Goal: Task Accomplishment & Management: Manage account settings

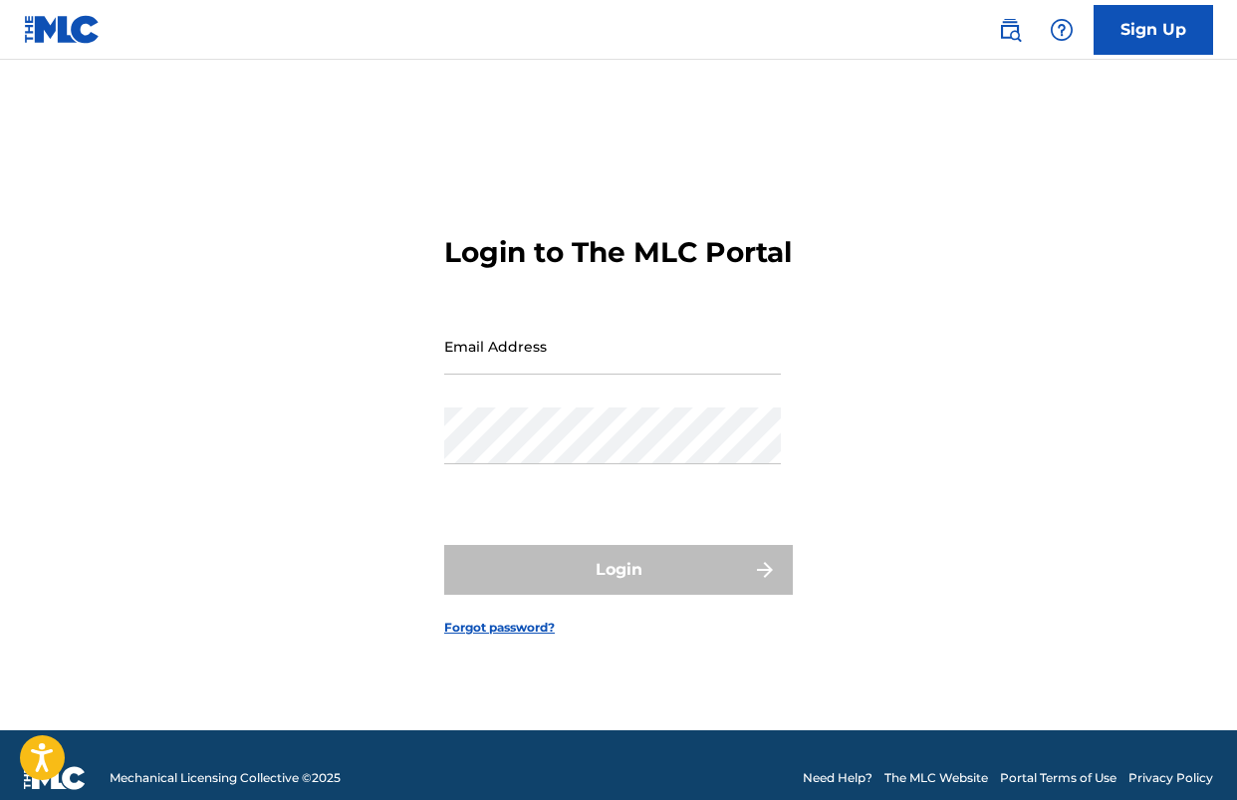
click at [586, 369] on input "Email Address" at bounding box center [612, 346] width 337 height 57
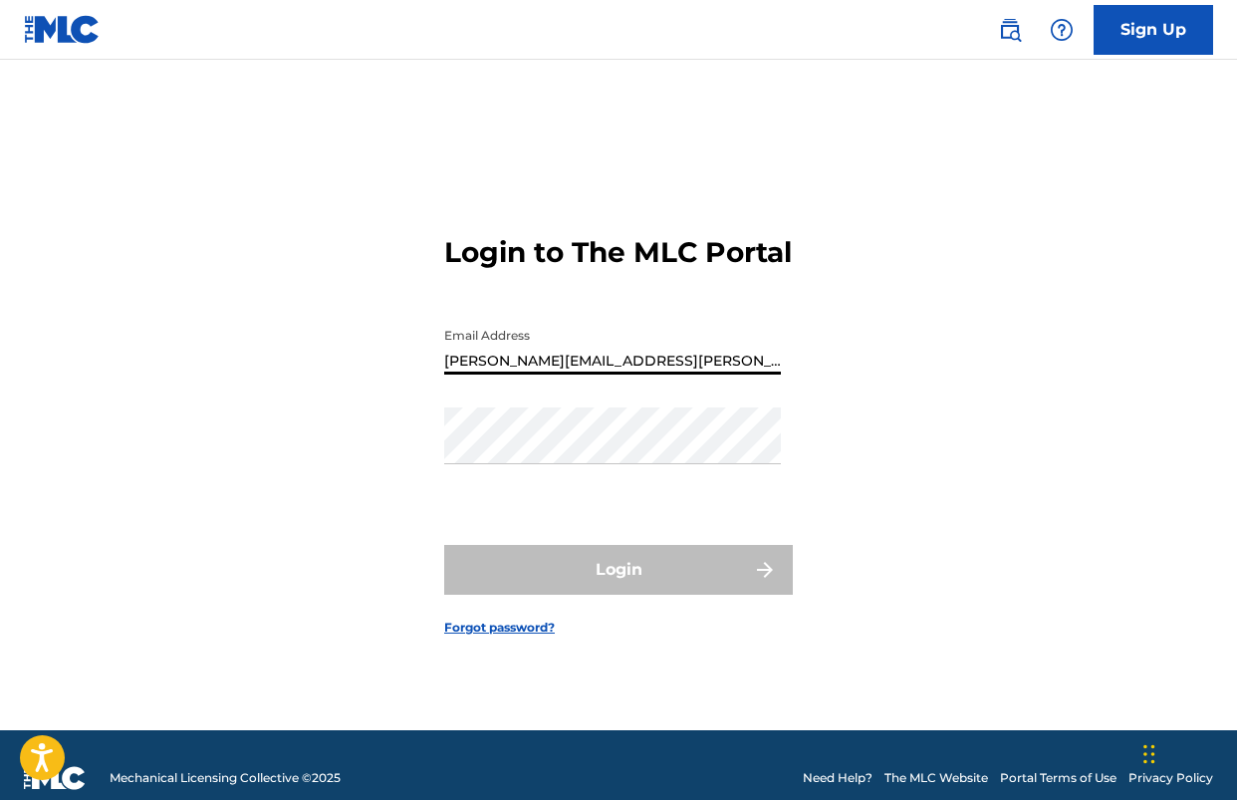
click at [578, 374] on input "[PERSON_NAME][EMAIL_ADDRESS][PERSON_NAME][DOMAIN_NAME]" at bounding box center [612, 346] width 337 height 57
type input "]"
type input "[EMAIL_ADDRESS][DOMAIN_NAME]"
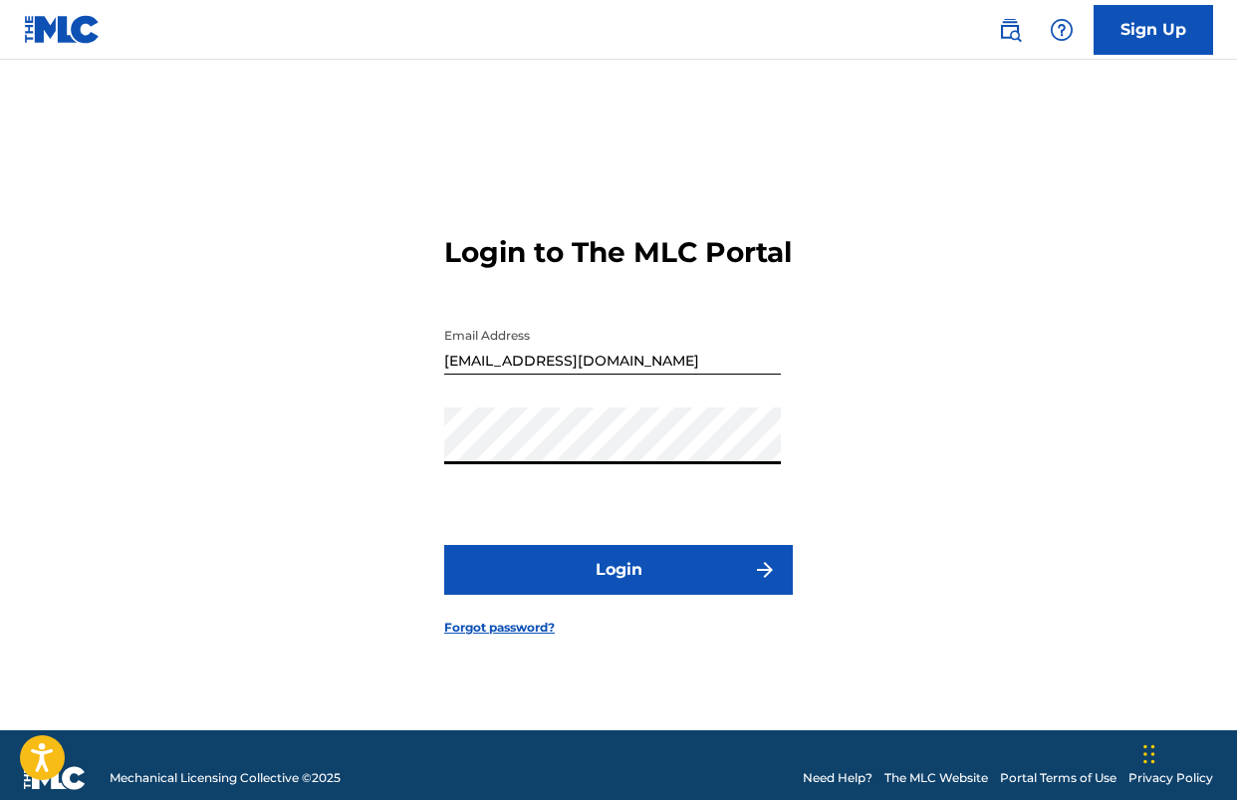
click at [556, 592] on button "Login" at bounding box center [618, 570] width 349 height 50
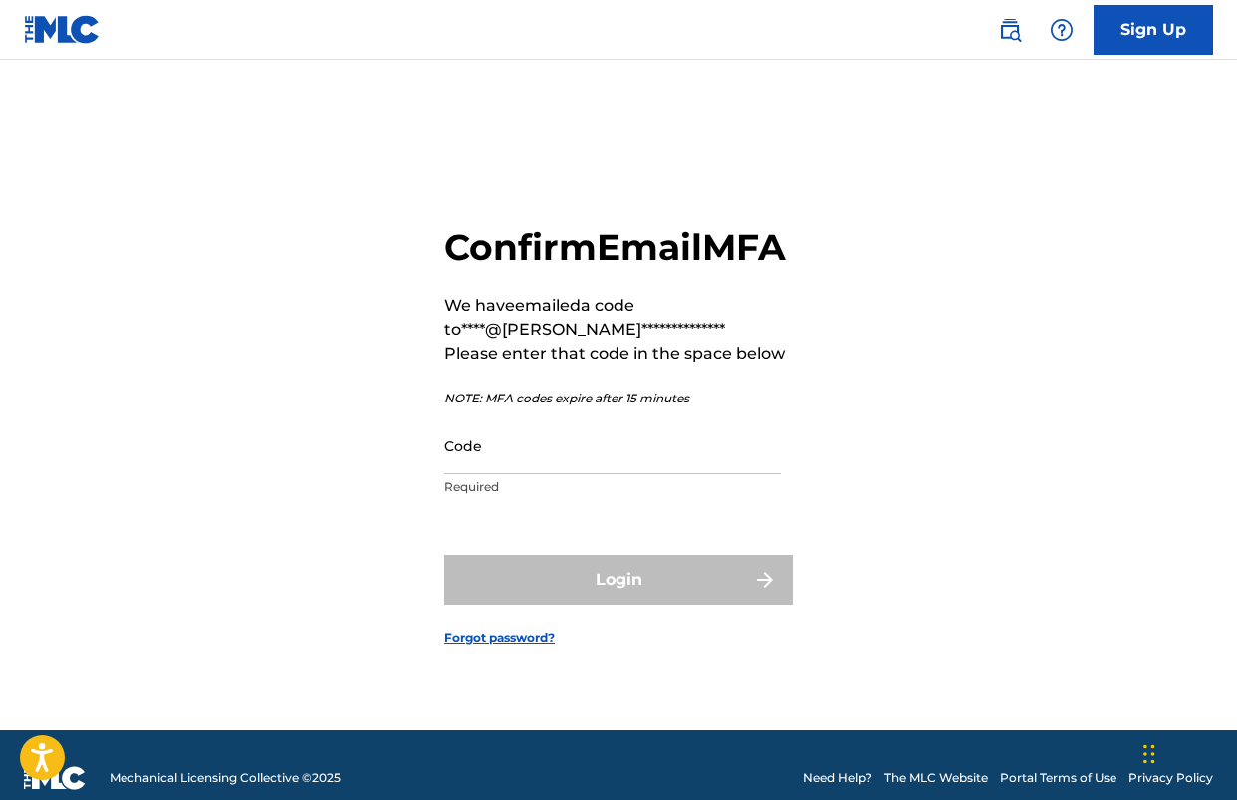
click at [484, 463] on input "Code" at bounding box center [612, 445] width 337 height 57
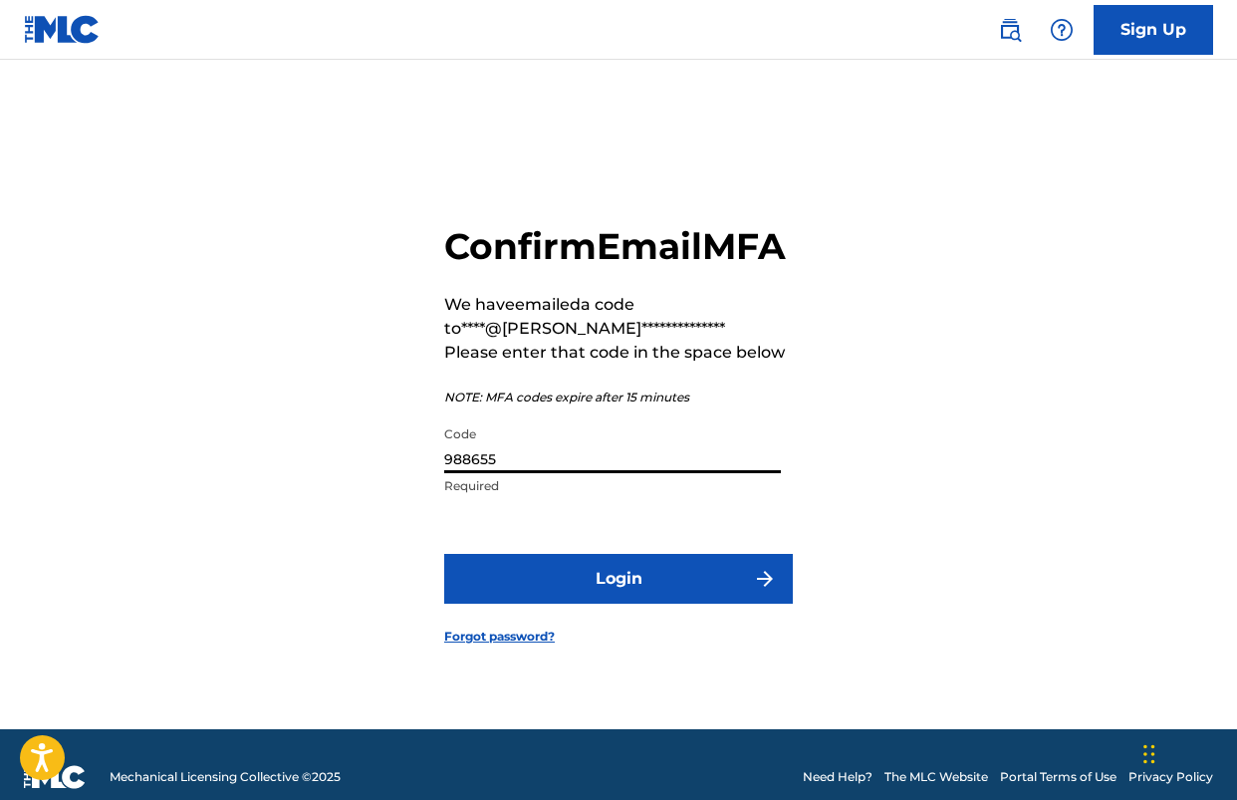
type input "988655"
click at [593, 628] on form "**********" at bounding box center [618, 419] width 349 height 620
click at [611, 596] on button "Login" at bounding box center [618, 579] width 349 height 50
